Goal: Task Accomplishment & Management: Manage account settings

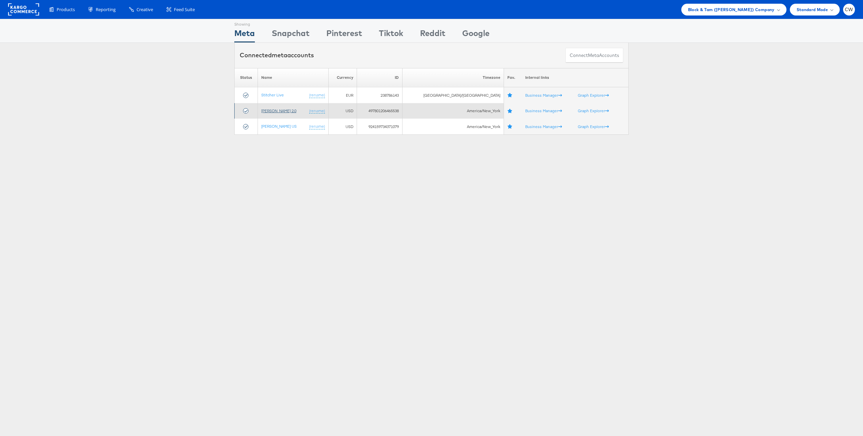
click at [281, 111] on link "Veronica Beard 2.0" at bounding box center [278, 110] width 35 height 5
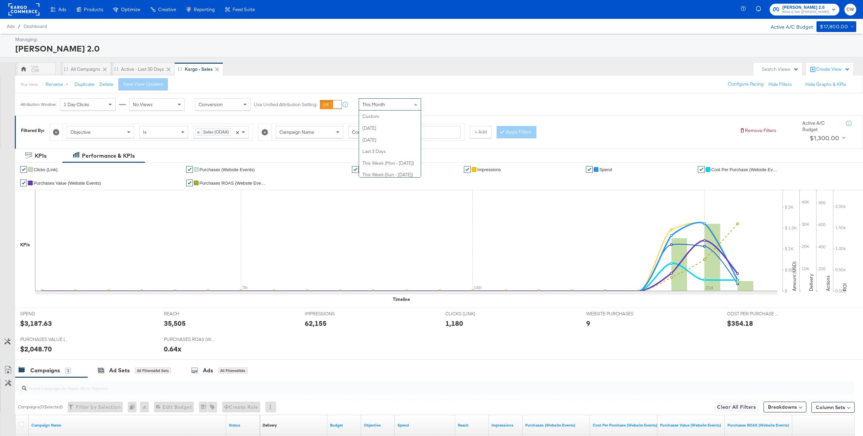
click at [397, 106] on div "This Month" at bounding box center [390, 104] width 62 height 11
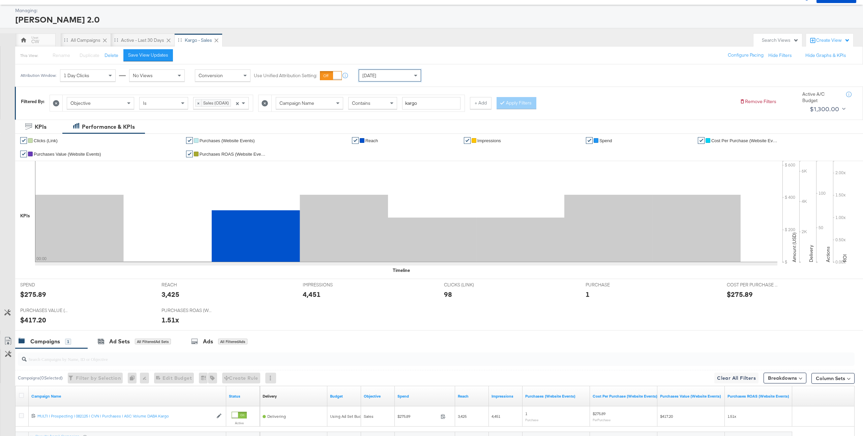
scroll to position [89, 0]
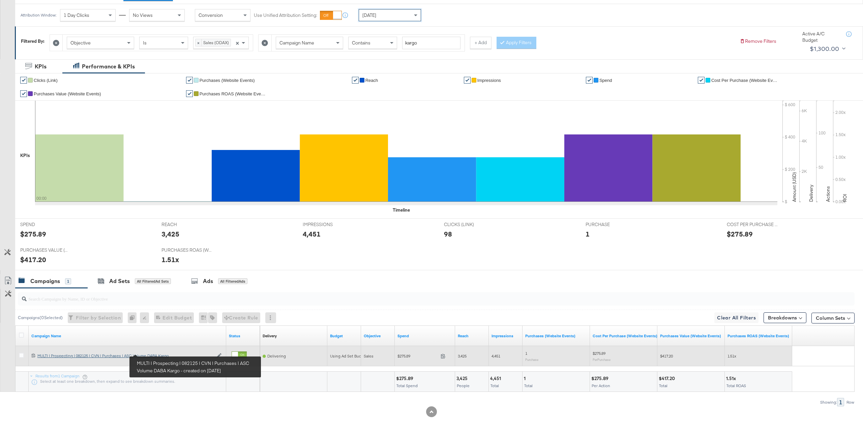
click at [155, 354] on div "MULTI | Prospecting | 082125 | CVN | Purchases | ASC Volume DABA Kargo MULTI | …" at bounding box center [125, 355] width 176 height 5
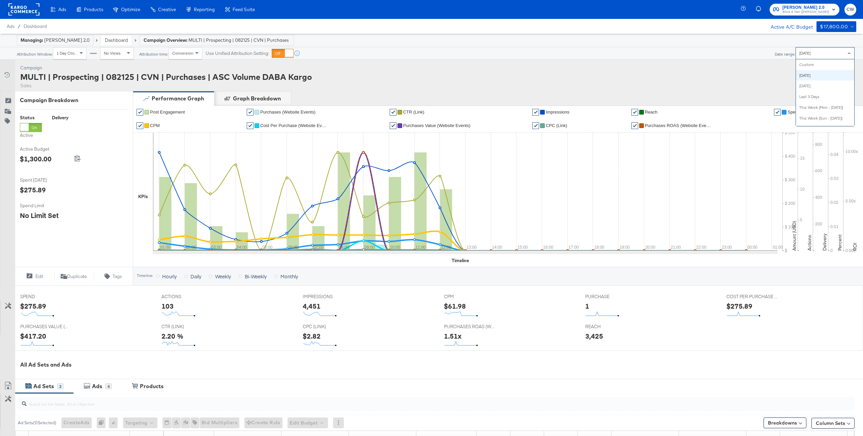
click at [820, 50] on div "Today" at bounding box center [825, 53] width 58 height 11
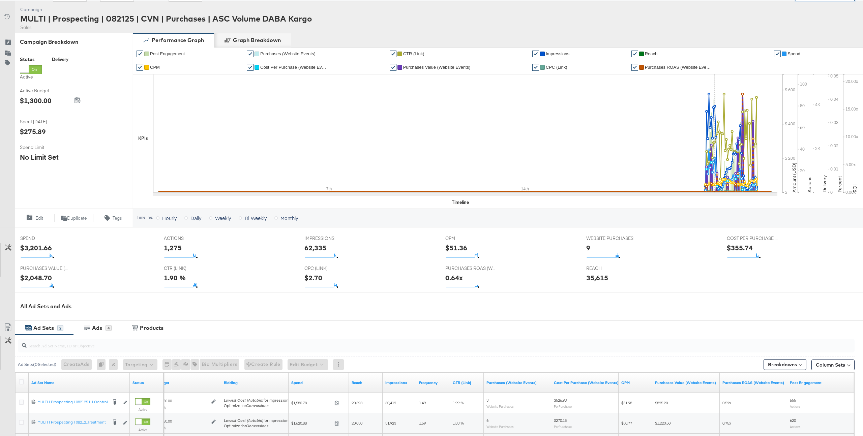
scroll to position [58, 0]
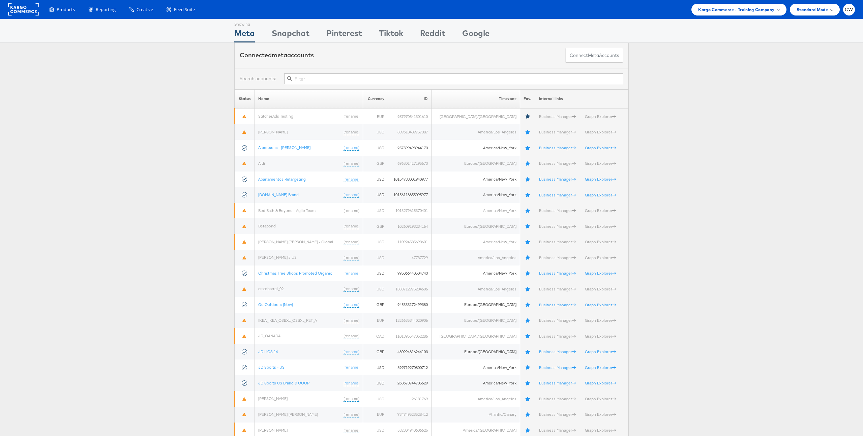
scroll to position [3, 0]
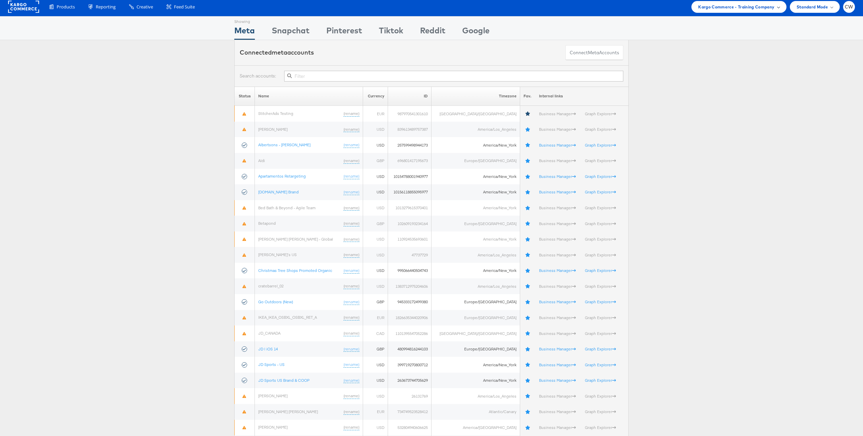
click at [736, 3] on span "Kargo Commerce - Training Company" at bounding box center [736, 6] width 76 height 7
